Goal: Task Accomplishment & Management: Complete application form

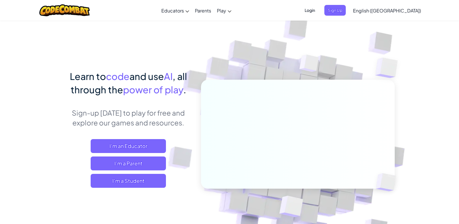
click at [400, 9] on span "English ([GEOGRAPHIC_DATA])" at bounding box center [387, 11] width 68 height 6
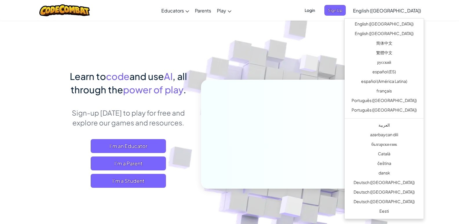
click at [400, 9] on span "English ([GEOGRAPHIC_DATA])" at bounding box center [387, 11] width 68 height 6
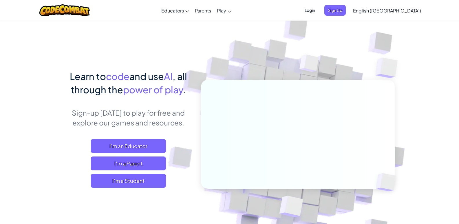
click at [400, 9] on span "English ([GEOGRAPHIC_DATA])" at bounding box center [387, 11] width 68 height 6
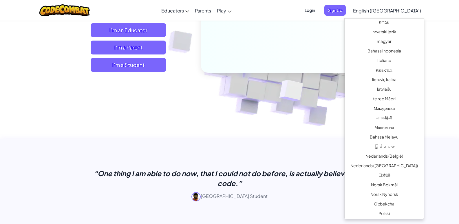
scroll to position [276, 0]
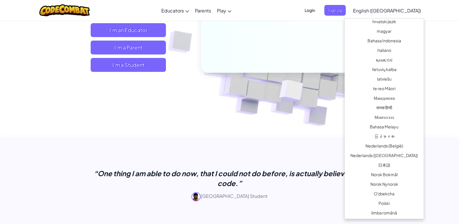
click at [350, 3] on link "English ([GEOGRAPHIC_DATA])" at bounding box center [387, 11] width 74 height 16
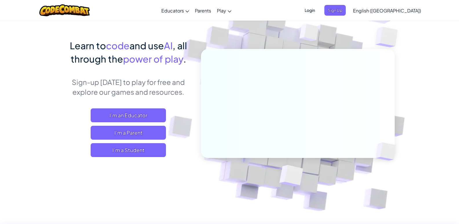
scroll to position [29, 0]
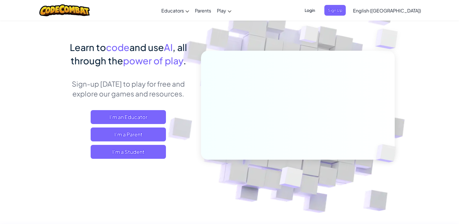
click at [319, 9] on span "Login" at bounding box center [309, 10] width 17 height 11
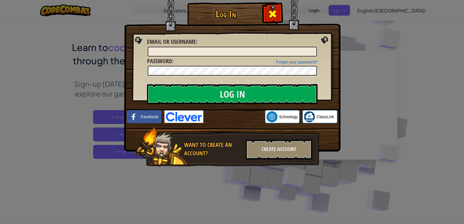
drag, startPoint x: 283, startPoint y: 11, endPoint x: 276, endPoint y: 17, distance: 9.3
click at [282, 12] on img at bounding box center [232, 67] width 216 height 169
click at [276, 17] on span at bounding box center [272, 13] width 9 height 9
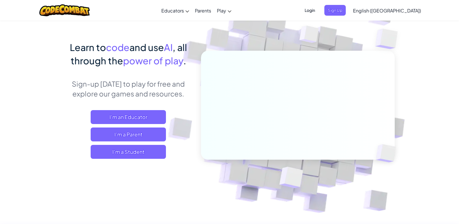
click at [388, 13] on link "English ([GEOGRAPHIC_DATA])" at bounding box center [387, 11] width 74 height 16
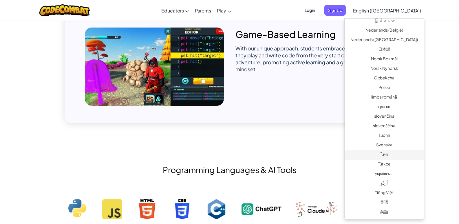
scroll to position [464, 0]
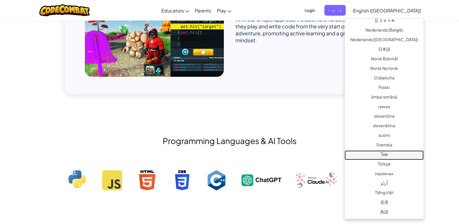
click at [384, 155] on link "ไทย" at bounding box center [384, 155] width 79 height 10
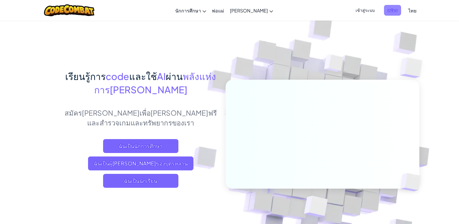
click at [385, 9] on span "สมัคร" at bounding box center [392, 10] width 17 height 11
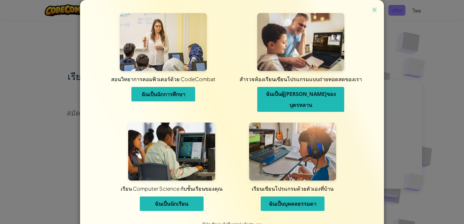
click at [385, 9] on div "สอนวิทยาการคอมพิวเตอร์ด้วย CodeCombat ฉันเป็นนักการศึกษา สำรวจห้องเรียนเขียนโปร…" at bounding box center [232, 112] width 464 height 224
click at [373, 8] on img at bounding box center [374, 10] width 8 height 9
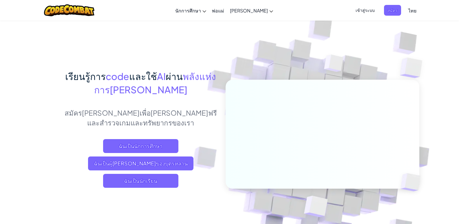
click at [364, 12] on span "เข้าสู่ระบบ" at bounding box center [365, 10] width 26 height 11
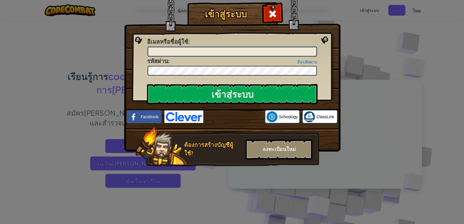
type input "P"
type input "S"
click at [169, 52] on input "อีเมลหรือชื่อผู้ใช้ :" at bounding box center [231, 52] width 169 height 10
click at [311, 61] on link "ลืมรหัสผ่าน" at bounding box center [307, 62] width 20 height 5
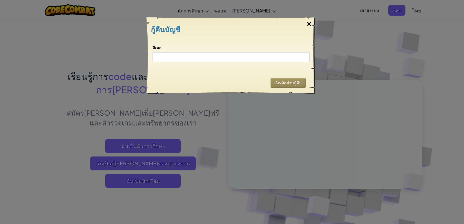
click at [311, 20] on div "×" at bounding box center [308, 24] width 13 height 17
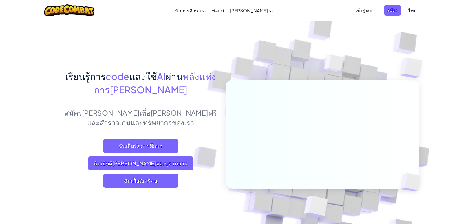
click at [366, 13] on span "เข้าสู่ระบบ" at bounding box center [365, 10] width 26 height 11
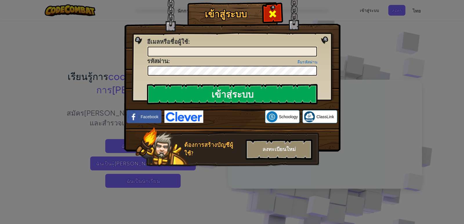
click at [274, 15] on span at bounding box center [272, 13] width 9 height 9
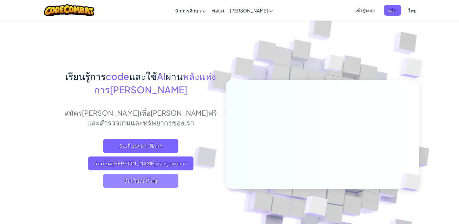
click at [152, 179] on span "ฉันเป็นนักเรียน" at bounding box center [140, 181] width 75 height 14
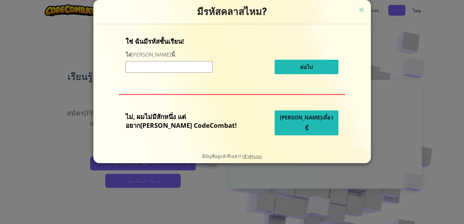
drag, startPoint x: 180, startPoint y: 71, endPoint x: 183, endPoint y: 67, distance: 5.2
click at [180, 71] on input at bounding box center [168, 67] width 87 height 12
type input "SpaceOLdIron"
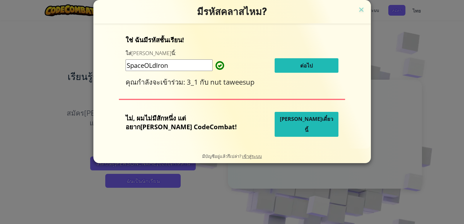
click at [274, 63] on button "ต่อไป" at bounding box center [306, 65] width 64 height 14
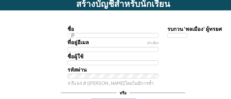
click at [143, 35] on input "P" at bounding box center [114, 35] width 92 height 5
type input "Pipmhaka"
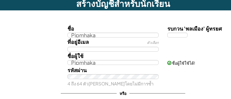
click at [35, 91] on div "ชื่อ Pipmhaka รบกวน 'พลเมือง' ผู้ทรยศ ที่อยู่อีเมล ตัวเลือก ชื่อผู้ใช้ Pipmhaka…" at bounding box center [123, 69] width 235 height 107
click at [0, 94] on form "ชื่อ Pipmhaka รบกวน 'พลเมือง' ผู้ทรยศ ที่อยู่อีเมล ตัวเลือก ชื่อผู้ใช้ Pipmhaka…" at bounding box center [123, 77] width 246 height 134
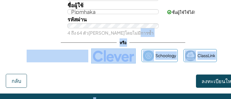
click at [0, 95] on div "สร้างบัญชีสำหรับนักเรียน ชื่อ Pipmhaka รบกวน 'พลเมือง' ผู้ทรยศ ที่อยู่อีเมล ตัว…" at bounding box center [115, 49] width 231 height 99
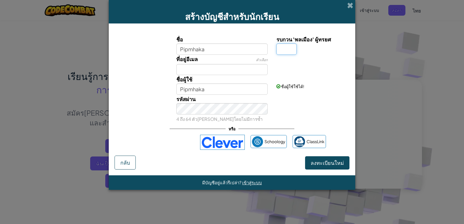
click at [289, 48] on input "รบกวน 'พลเมือง' ผู้ทรยศ" at bounding box center [286, 48] width 20 height 11
type input "O"
type input "PipmhakaO"
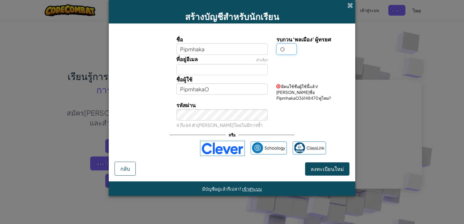
click at [283, 49] on input "O" at bounding box center [286, 48] width 20 height 11
type input "o"
click at [290, 49] on input "o" at bounding box center [286, 48] width 20 height 11
type input "p"
type input "Pipmhaka"
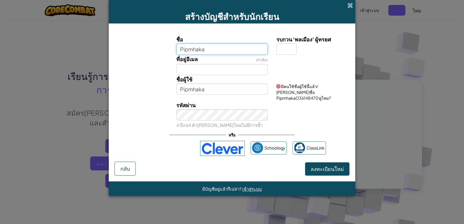
click at [222, 44] on input "Pipmhaka" at bounding box center [222, 48] width 92 height 11
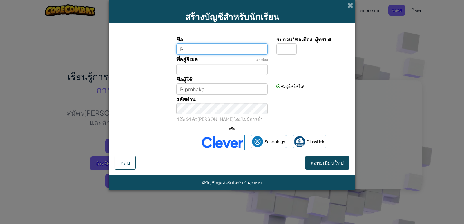
type input "P"
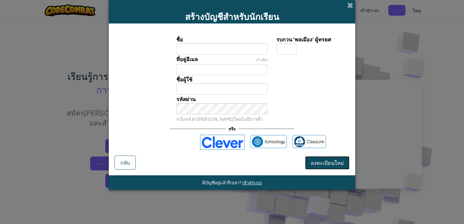
click at [328, 164] on span "ลงทะเบียนใหม่" at bounding box center [326, 162] width 33 height 7
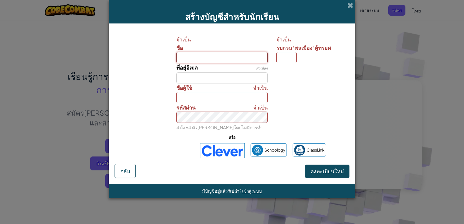
click at [219, 59] on input "ชื่อ" at bounding box center [222, 57] width 92 height 11
type input "Pipmhaka"
click at [279, 59] on input "รบกวน 'พลเมือง' ผู้ทรยศ" at bounding box center [286, 57] width 20 height 11
type input "p"
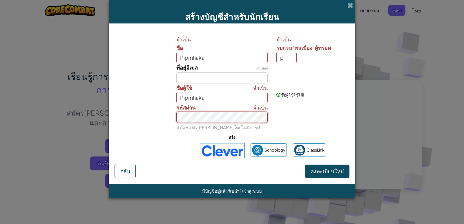
type input "PipmhakaP"
click at [328, 169] on span "ลงทะเบียนใหม่" at bounding box center [326, 171] width 33 height 7
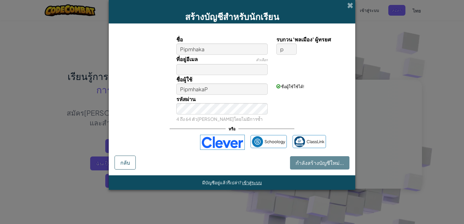
click at [313, 95] on div "รหัสผ่าน 4 ถึง 64 ตัวอักษรโดยไม่มีการซ้ำ" at bounding box center [232, 109] width 240 height 28
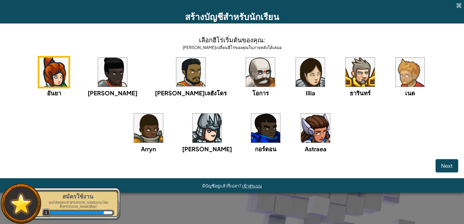
click at [39, 79] on img at bounding box center [53, 72] width 29 height 29
click at [39, 80] on img at bounding box center [53, 72] width 29 height 29
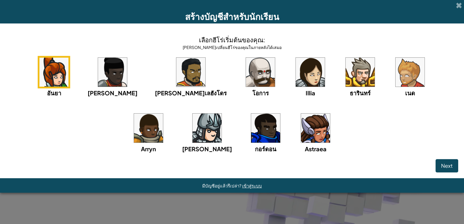
click at [48, 67] on div "อันยา" at bounding box center [54, 76] width 32 height 41
click at [39, 68] on img at bounding box center [53, 72] width 29 height 29
click at [301, 136] on img at bounding box center [315, 128] width 29 height 29
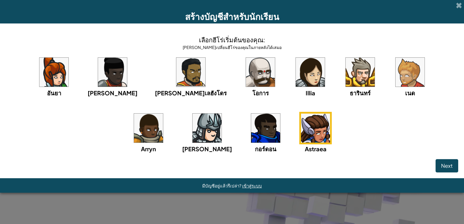
click at [301, 136] on img at bounding box center [315, 128] width 29 height 29
click at [39, 83] on img at bounding box center [53, 72] width 29 height 29
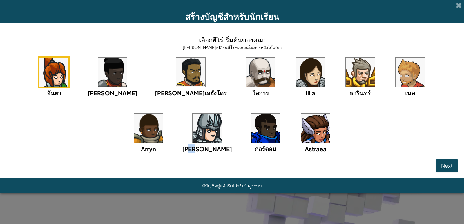
drag, startPoint x: 429, startPoint y: 138, endPoint x: 433, endPoint y: 153, distance: 16.3
click at [433, 153] on div "อันยา ไอด้า อัลเลฮังโดร โอการ Illia ธารินทร์ เนด Arryn ฮัตโตริ กอร์ดอน Astraea" at bounding box center [232, 112] width 452 height 112
click at [439, 158] on div "อันยา ไอด้า อัลเลฮังโดร โอการ Illia ธารินทร์ เนด Arryn ฮัตโตริ กอร์ดอน Astraea" at bounding box center [232, 112] width 452 height 112
click at [447, 163] on span "Next" at bounding box center [447, 165] width 12 height 7
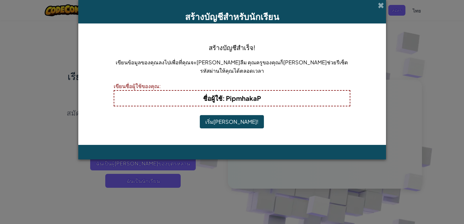
click at [230, 116] on button "เริ่มเล่น!" at bounding box center [232, 121] width 64 height 13
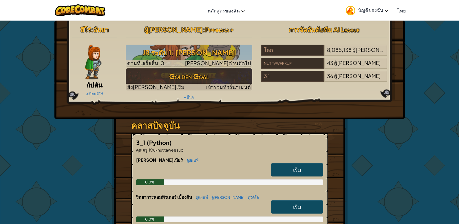
click at [301, 168] on link "เริ่ม" at bounding box center [297, 169] width 52 height 13
select select "th"
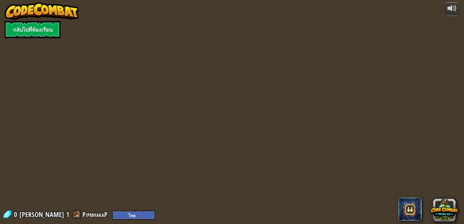
select select "th"
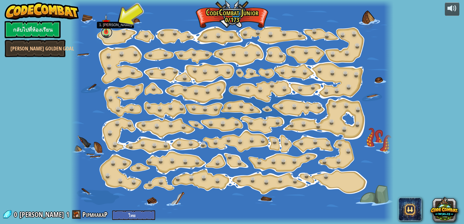
click at [107, 35] on link at bounding box center [107, 33] width 12 height 12
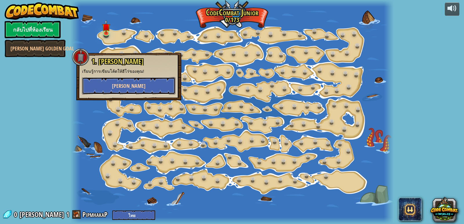
click at [131, 88] on span "[PERSON_NAME]" at bounding box center [129, 85] width 34 height 7
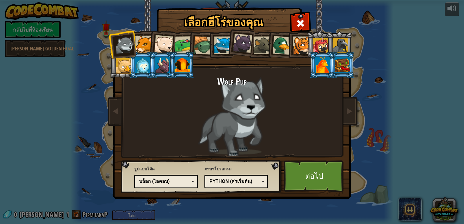
click at [166, 46] on div at bounding box center [163, 44] width 19 height 19
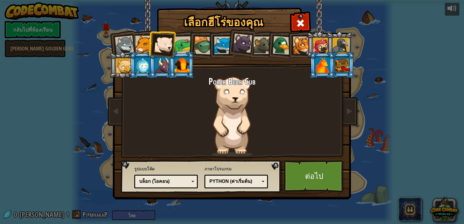
click at [325, 61] on div at bounding box center [322, 65] width 15 height 16
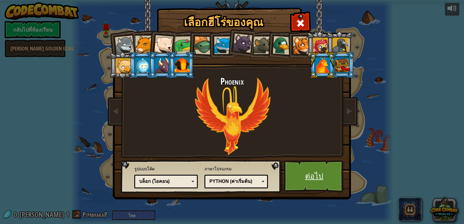
click at [322, 171] on link "ต่อไป" at bounding box center [314, 176] width 61 height 32
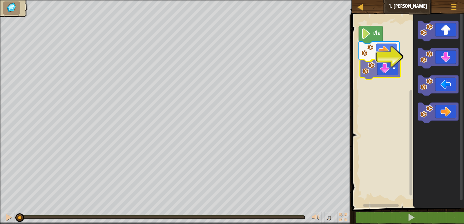
click at [376, 67] on div "เริ่ม" at bounding box center [407, 110] width 114 height 196
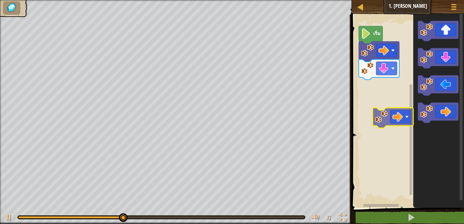
click at [378, 99] on div "เริ่ม" at bounding box center [407, 110] width 114 height 196
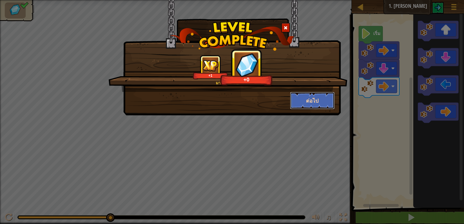
click at [318, 101] on button "ต่อไป" at bounding box center [312, 100] width 45 height 17
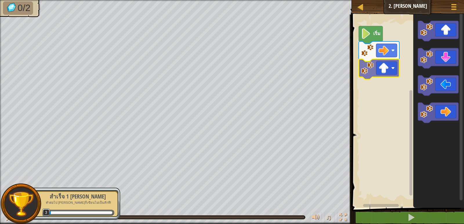
click at [377, 63] on div "เริ่ม" at bounding box center [407, 110] width 114 height 196
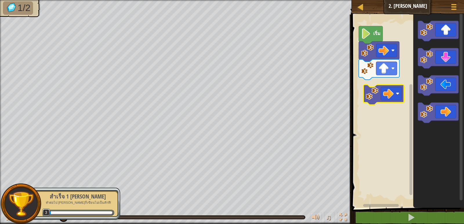
click at [384, 90] on div "เริ่ม" at bounding box center [407, 110] width 114 height 196
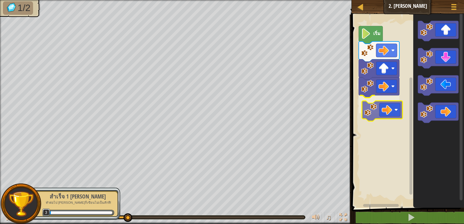
click at [383, 116] on div "เริ่ม" at bounding box center [407, 110] width 114 height 196
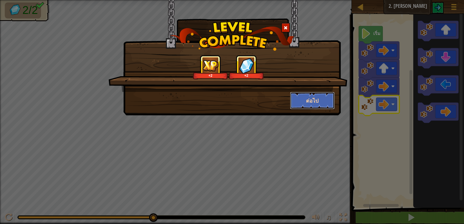
click at [318, 99] on button "ต่อไป" at bounding box center [312, 100] width 45 height 17
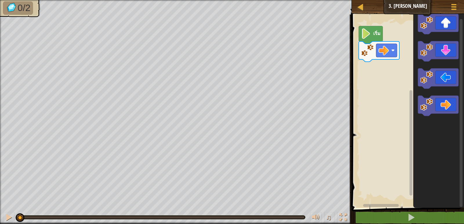
click at [410, 95] on div "เริ่ม" at bounding box center [407, 110] width 114 height 196
click at [379, 90] on div "เริ่ม" at bounding box center [407, 110] width 114 height 196
click at [369, 72] on div "เริ่ม" at bounding box center [407, 110] width 114 height 196
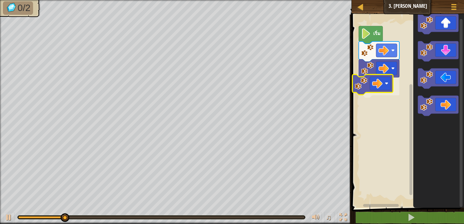
click at [375, 84] on div "เริ่ม" at bounding box center [407, 110] width 114 height 196
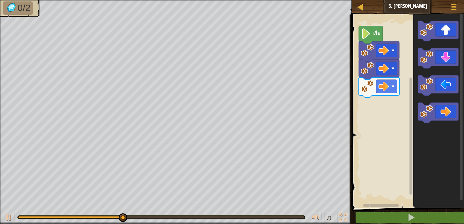
click at [395, 81] on div "เริ่ม" at bounding box center [407, 110] width 114 height 196
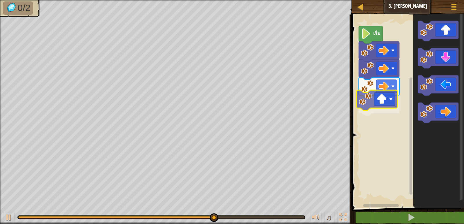
click at [378, 96] on div "เริ่ม" at bounding box center [407, 110] width 114 height 196
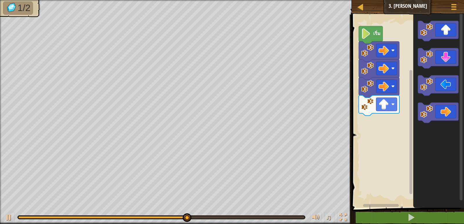
click at [411, 99] on div "เริ่ม" at bounding box center [407, 110] width 114 height 196
click at [410, 112] on div "เริ่ม" at bounding box center [407, 110] width 114 height 196
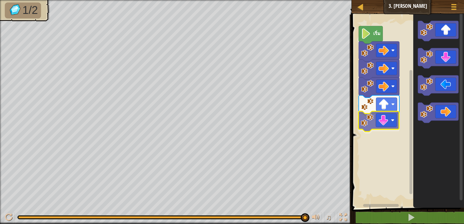
click at [377, 121] on div "เริ่ม" at bounding box center [407, 110] width 114 height 196
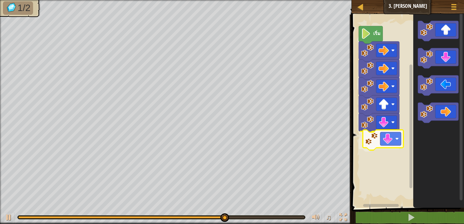
click at [377, 142] on div "เริ่ม" at bounding box center [407, 110] width 114 height 196
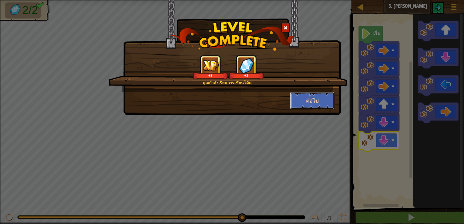
click at [324, 102] on button "ต่อไป" at bounding box center [312, 100] width 45 height 17
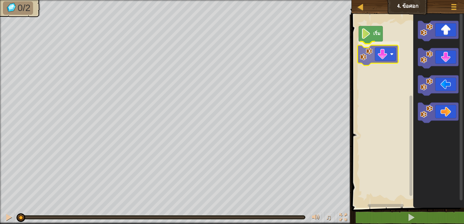
click at [383, 50] on div "เริ่ม" at bounding box center [407, 110] width 114 height 196
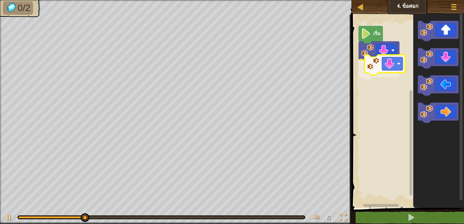
click at [386, 66] on div "เริ่ม" at bounding box center [407, 110] width 114 height 196
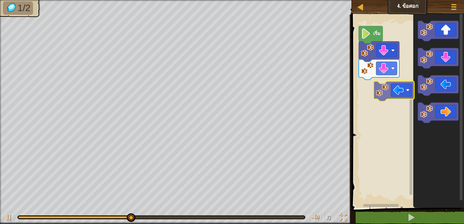
click at [406, 87] on div "เริ่ม" at bounding box center [407, 110] width 114 height 196
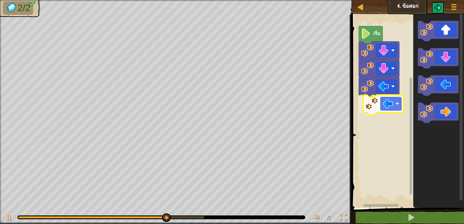
click at [388, 113] on div "เริ่ม" at bounding box center [407, 110] width 114 height 196
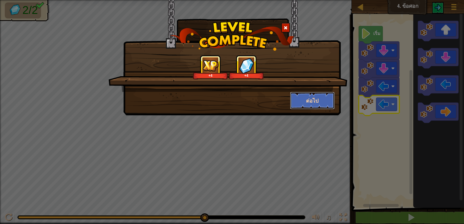
click at [314, 101] on button "ต่อไป" at bounding box center [312, 100] width 45 height 17
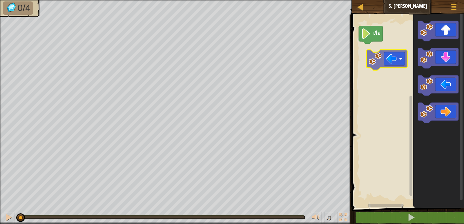
click at [386, 64] on div "เริ่ม" at bounding box center [407, 110] width 114 height 196
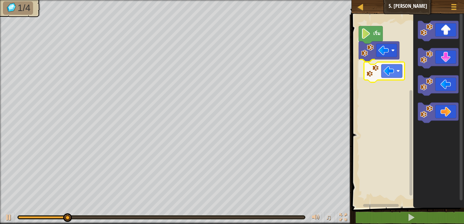
click at [378, 75] on div "เริ่ม" at bounding box center [407, 110] width 114 height 196
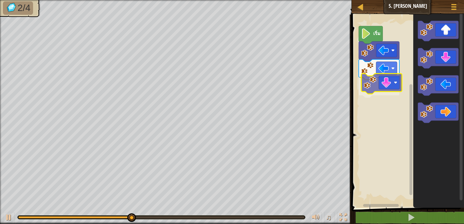
click at [386, 83] on div "เริ่ม" at bounding box center [407, 110] width 114 height 196
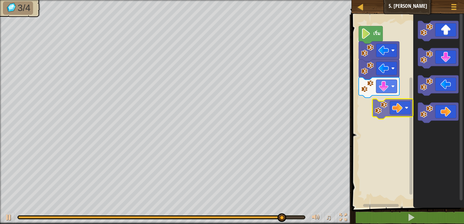
click at [402, 111] on div "เริ่ม" at bounding box center [407, 110] width 114 height 196
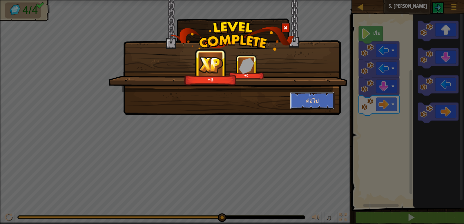
click at [305, 101] on button "ต่อไป" at bounding box center [312, 100] width 45 height 17
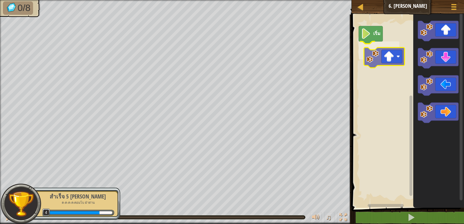
click at [375, 60] on div "เริ่ม" at bounding box center [407, 110] width 114 height 196
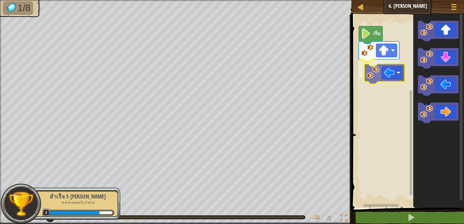
click at [387, 71] on div "เริ่ม" at bounding box center [407, 110] width 114 height 196
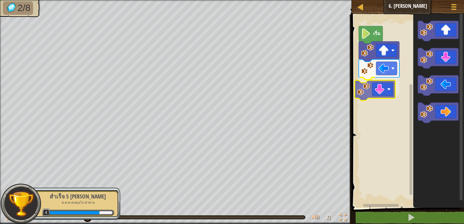
click at [378, 96] on div "เริ่ม" at bounding box center [407, 110] width 114 height 196
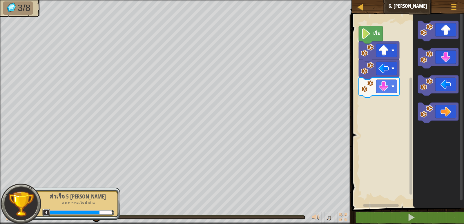
click at [408, 93] on div "เริ่ม" at bounding box center [407, 110] width 114 height 196
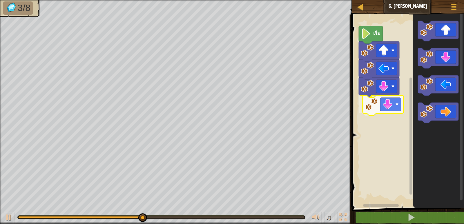
click at [380, 104] on div "เริ่ม" at bounding box center [407, 110] width 114 height 196
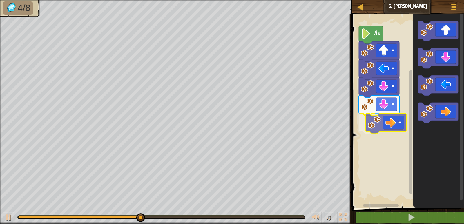
click at [380, 122] on div "เริ่ม" at bounding box center [407, 110] width 114 height 196
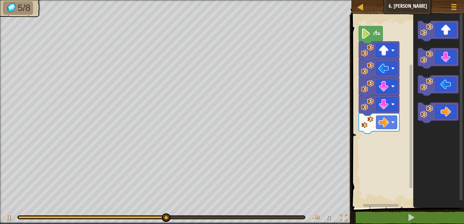
click at [399, 134] on div "เริ่ม" at bounding box center [407, 110] width 114 height 196
click at [406, 152] on div "เริ่ม" at bounding box center [407, 110] width 114 height 196
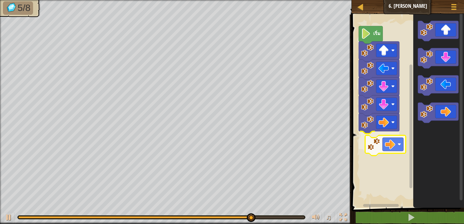
click at [389, 144] on div "เริ่ม" at bounding box center [407, 110] width 114 height 196
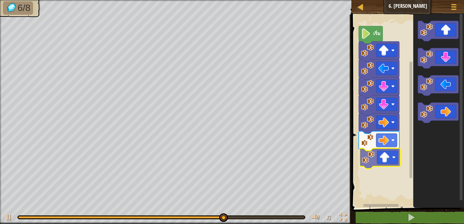
click at [377, 156] on div "เริ่ม" at bounding box center [407, 110] width 114 height 196
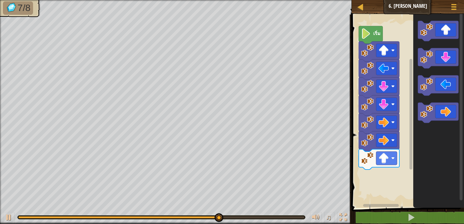
click at [424, 152] on icon "พื้นที่ทำงาน Blockly" at bounding box center [438, 110] width 51 height 196
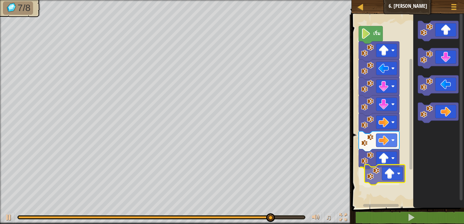
click at [385, 168] on div "เริ่ม" at bounding box center [407, 110] width 114 height 196
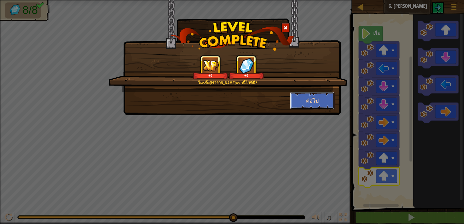
click at [313, 94] on button "ต่อไป" at bounding box center [312, 100] width 45 height 17
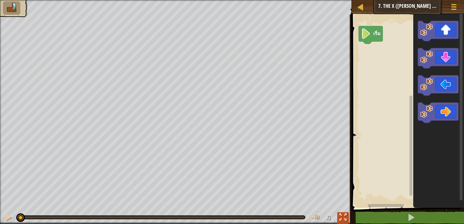
click at [342, 214] on div at bounding box center [343, 218] width 8 height 8
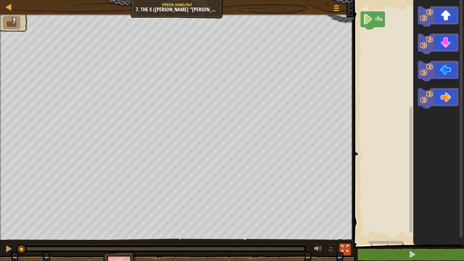
click at [343, 224] on div at bounding box center [345, 249] width 8 height 8
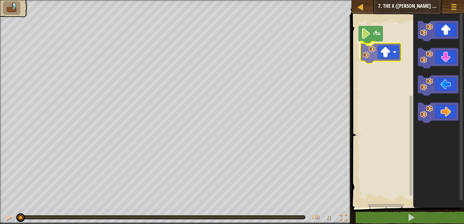
click at [383, 54] on div "เริ่ม" at bounding box center [407, 110] width 114 height 196
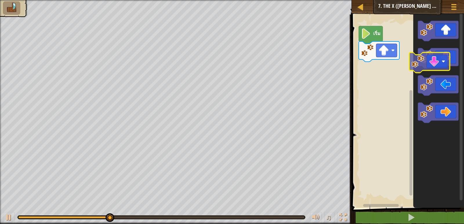
click at [429, 60] on image "พื้นที่ทำงาน Blockly" at bounding box center [426, 57] width 13 height 13
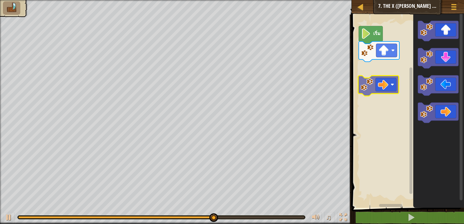
click at [375, 74] on div "เริ่ม" at bounding box center [407, 110] width 114 height 196
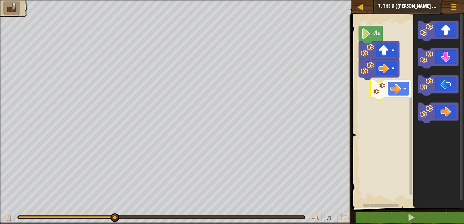
click at [370, 93] on div "เริ่ม" at bounding box center [407, 110] width 114 height 196
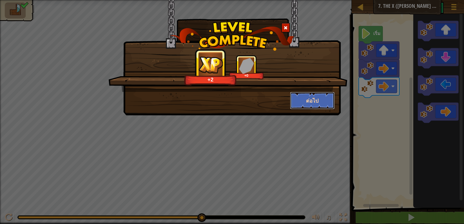
click at [320, 103] on button "ต่อไป" at bounding box center [312, 100] width 45 height 17
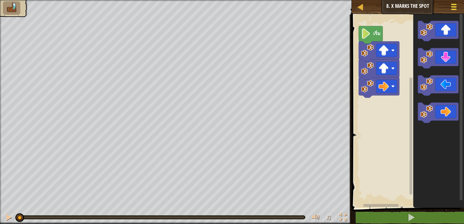
click at [451, 9] on span at bounding box center [454, 9] width 6 height 1
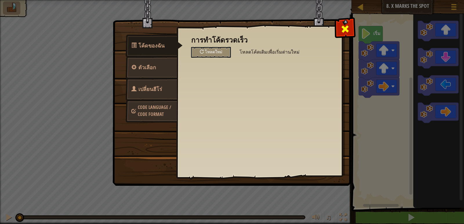
click at [346, 33] on span at bounding box center [344, 28] width 9 height 9
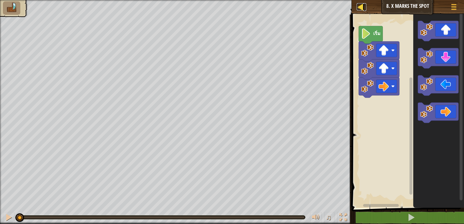
click at [360, 8] on div at bounding box center [359, 6] width 7 height 7
select select "th"
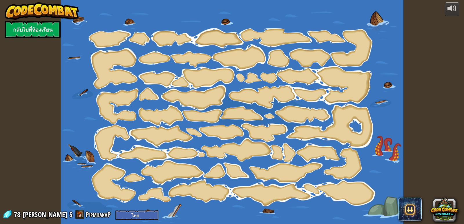
select select "th"
